Goal: Check status: Check status

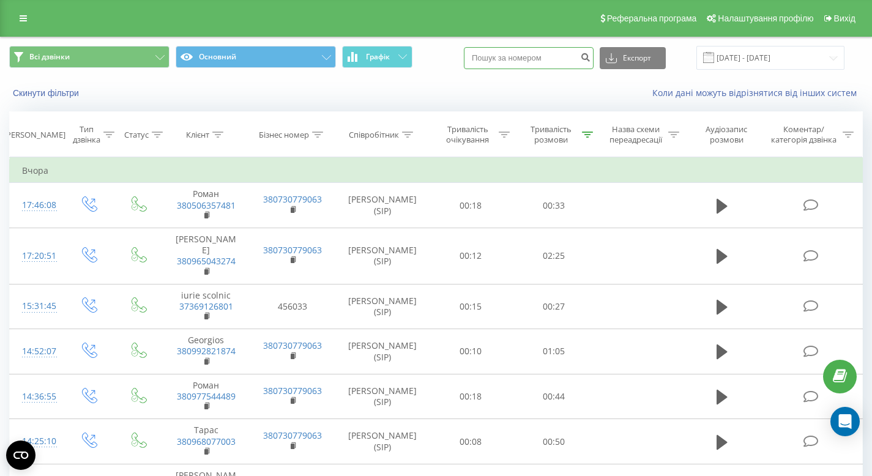
click at [540, 53] on input at bounding box center [529, 58] width 130 height 22
paste input "+380 (67) 532-98-88"
type input "+380 (67) 532-98-88"
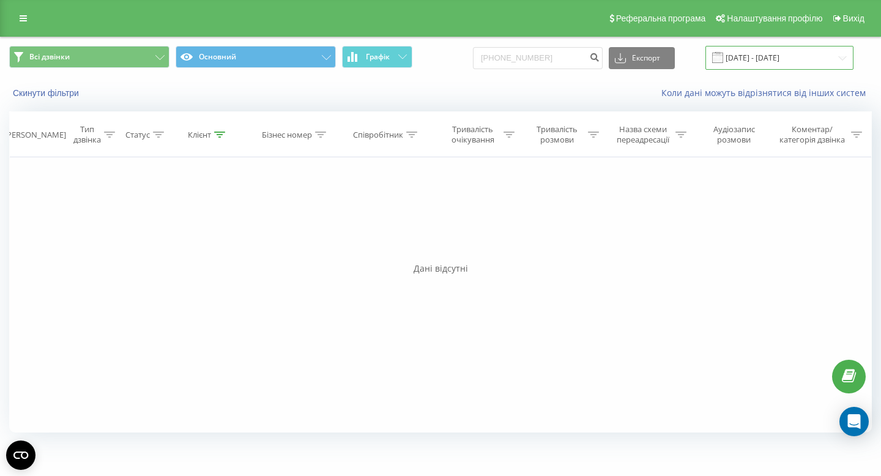
click at [742, 59] on input "[DATE] - [DATE]" at bounding box center [779, 58] width 148 height 24
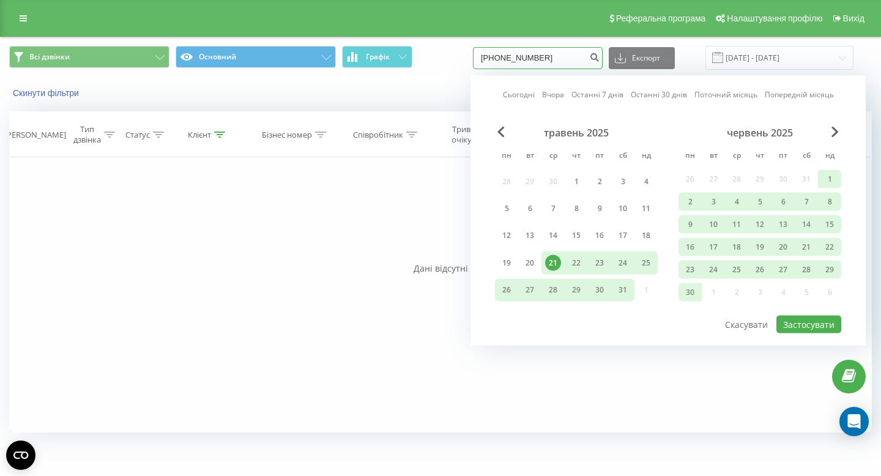
click at [571, 58] on input "[PHONE_NUMBER]" at bounding box center [538, 58] width 130 height 22
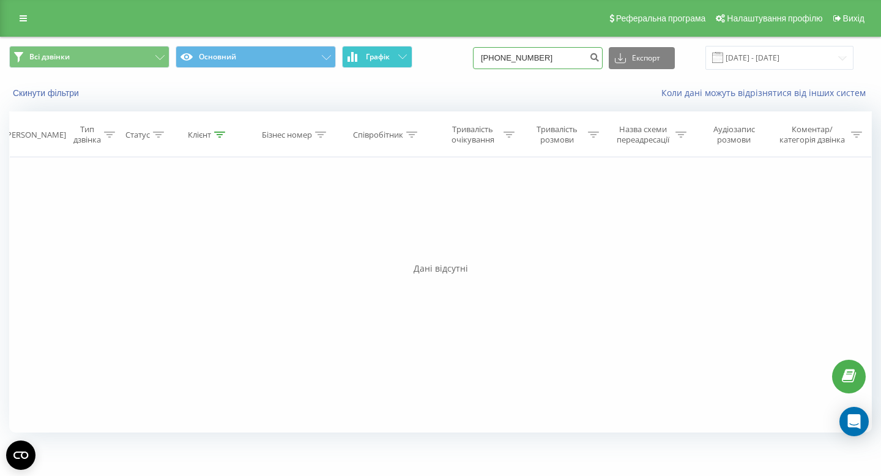
drag, startPoint x: 582, startPoint y: 55, endPoint x: 382, endPoint y: 54, distance: 199.5
click at [382, 54] on div "Всі дзвінки Основний Графік +380(67)532-98-88 Експорт .csv .xls .xlsx 21.05.202…" at bounding box center [440, 58] width 863 height 24
click at [771, 59] on input "21.05.2025 - 21.08.2025" at bounding box center [779, 58] width 148 height 24
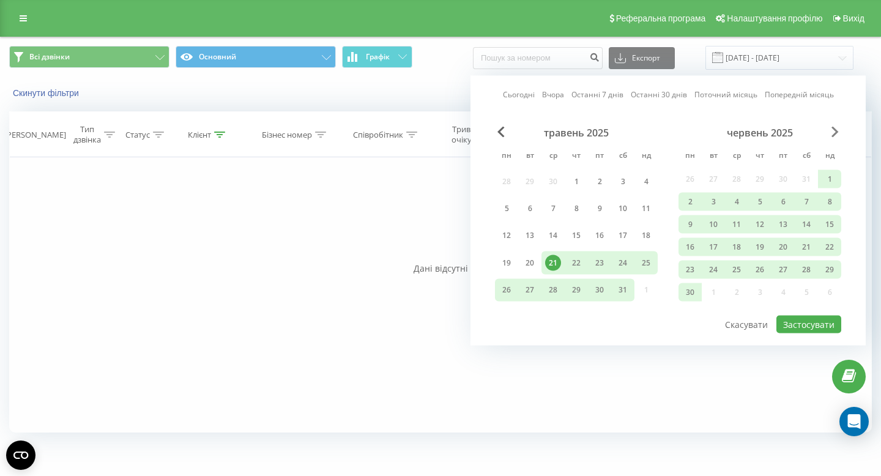
click at [836, 132] on span "Next Month" at bounding box center [834, 132] width 7 height 11
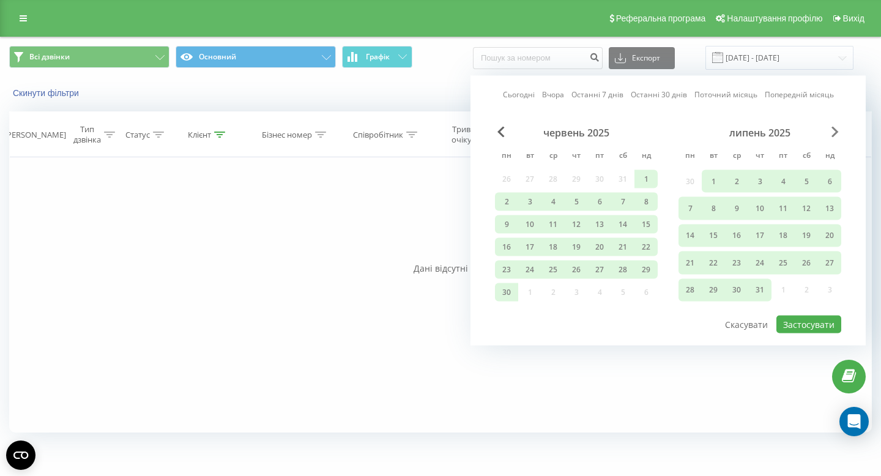
click at [836, 132] on span "Next Month" at bounding box center [834, 132] width 7 height 11
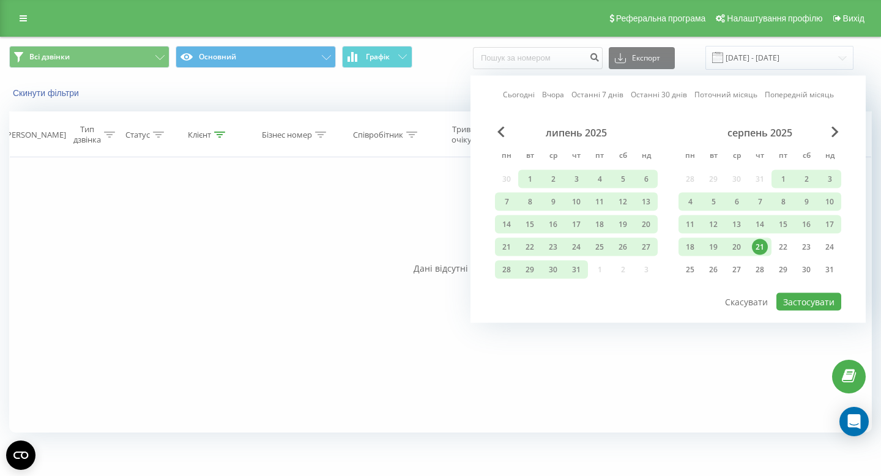
click at [757, 249] on div "21" at bounding box center [760, 247] width 16 height 16
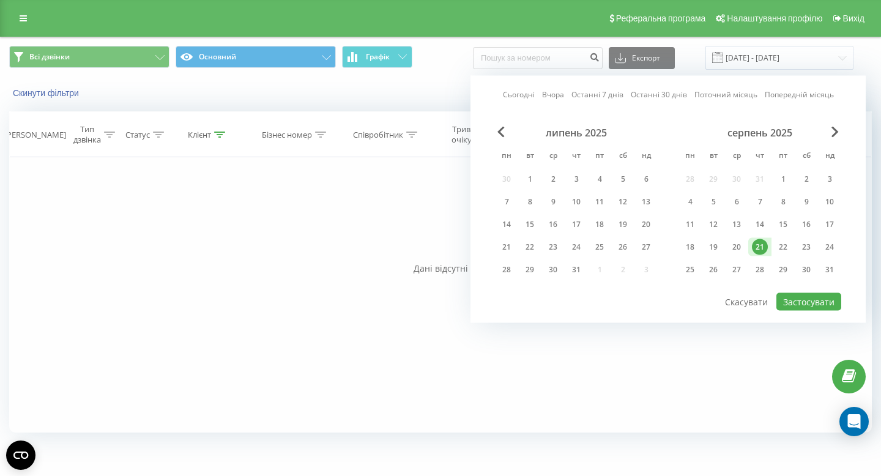
click at [757, 249] on div "21" at bounding box center [760, 247] width 16 height 16
click at [791, 302] on button "Застосувати" at bounding box center [808, 302] width 65 height 18
type input "[DATE] - [DATE]"
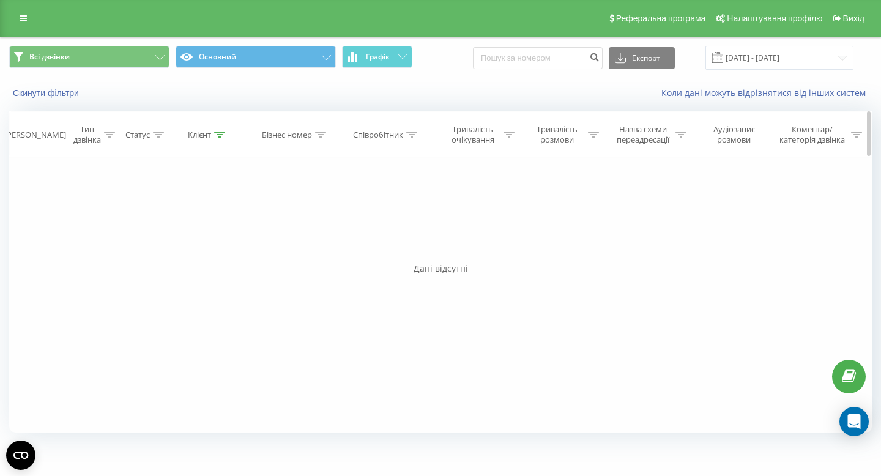
click at [593, 138] on div at bounding box center [593, 135] width 11 height 10
click at [582, 187] on div "Дорівнює" at bounding box center [553, 194] width 89 height 18
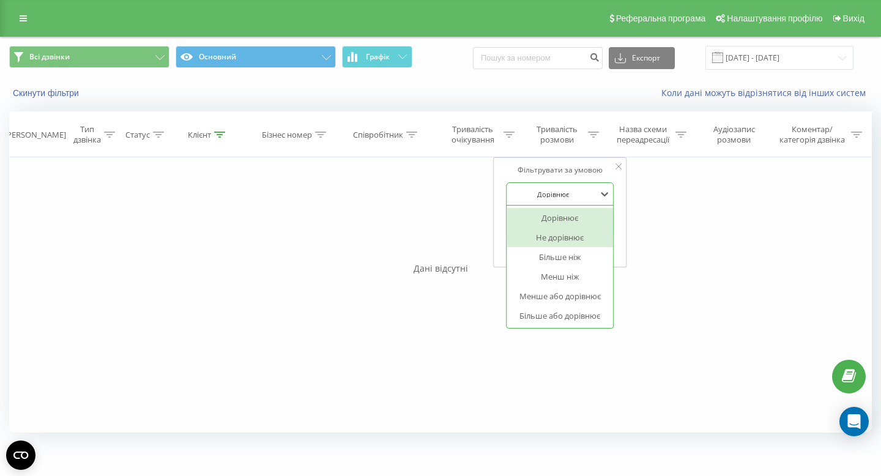
click at [573, 236] on div "Не дорівнює" at bounding box center [560, 238] width 106 height 20
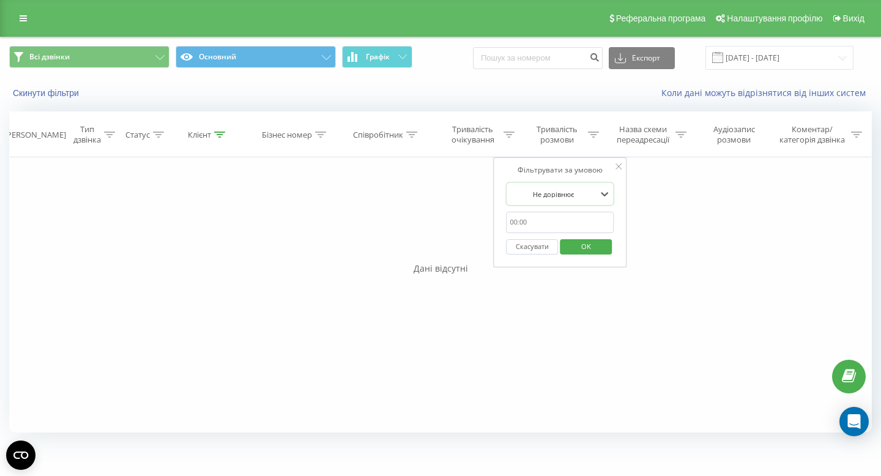
click at [578, 236] on div "Скасувати OK" at bounding box center [561, 247] width 108 height 28
click at [578, 240] on span "OK" at bounding box center [586, 246] width 34 height 19
